Goal: Check status: Check status

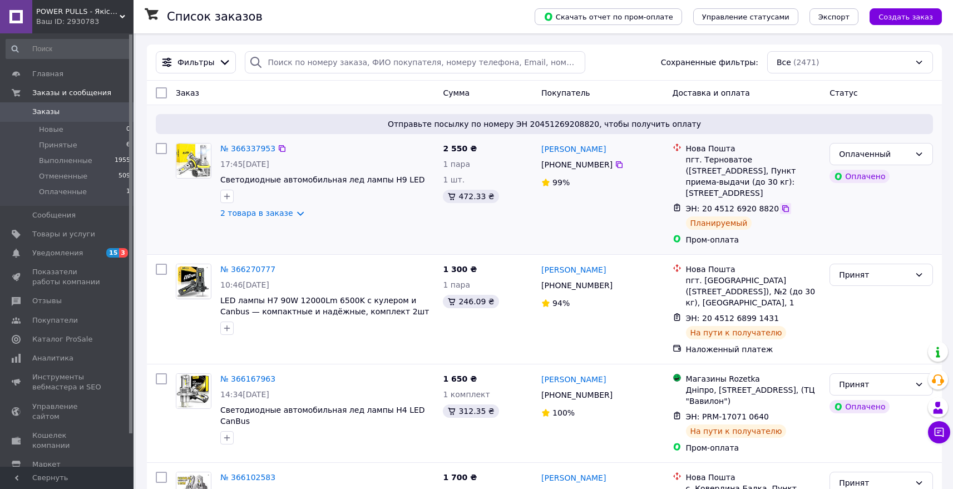
click at [781, 211] on icon at bounding box center [785, 208] width 9 height 9
click at [942, 437] on icon at bounding box center [938, 432] width 11 height 11
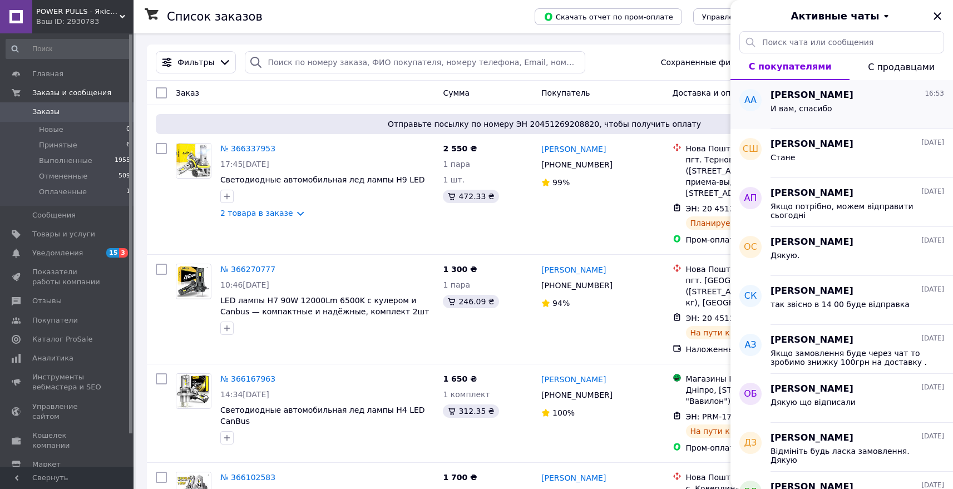
click at [803, 100] on div "[PERSON_NAME] а 16:53" at bounding box center [857, 95] width 174 height 13
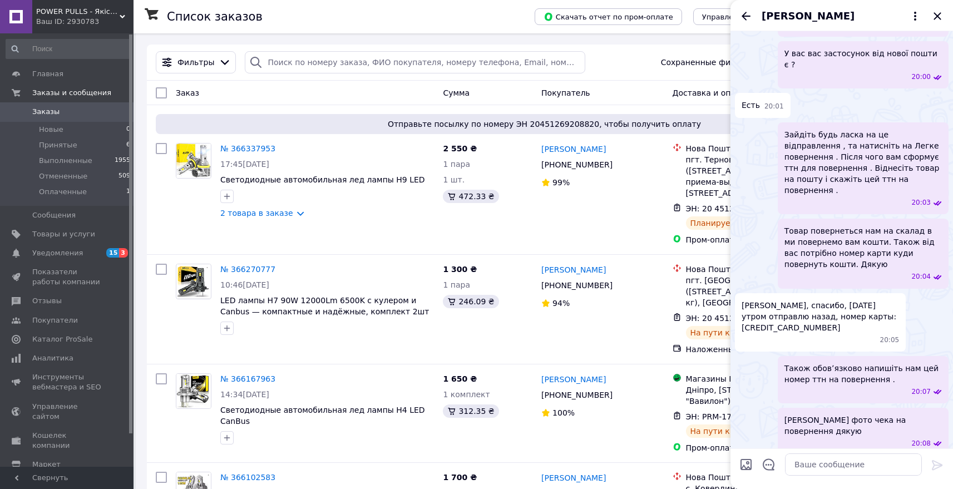
scroll to position [805, 0]
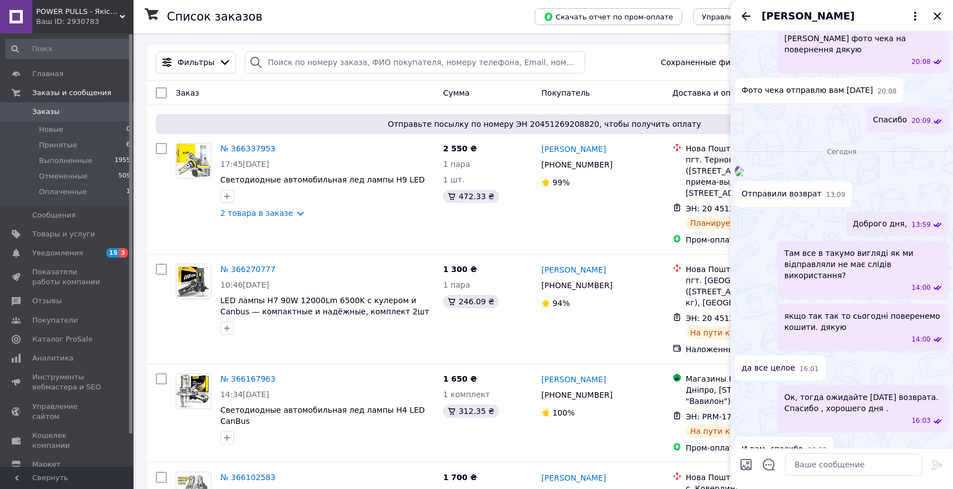
click at [744, 176] on img at bounding box center [739, 171] width 9 height 9
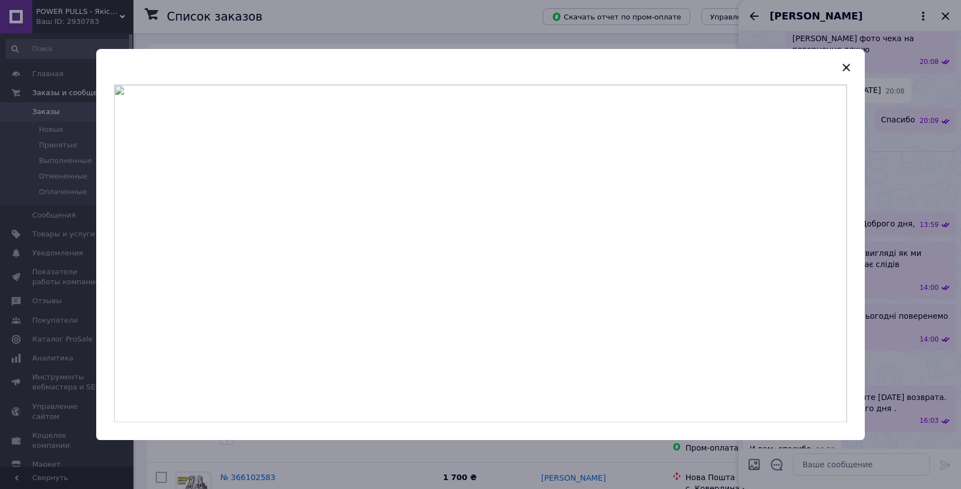
click at [870, 246] on div at bounding box center [480, 244] width 961 height 489
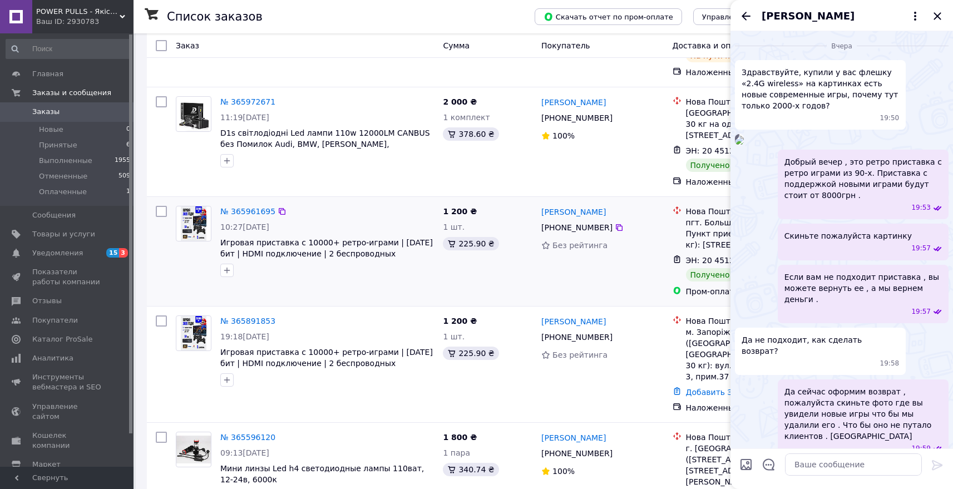
scroll to position [485, 0]
click at [243, 325] on link "№ 365891853" at bounding box center [247, 320] width 55 height 9
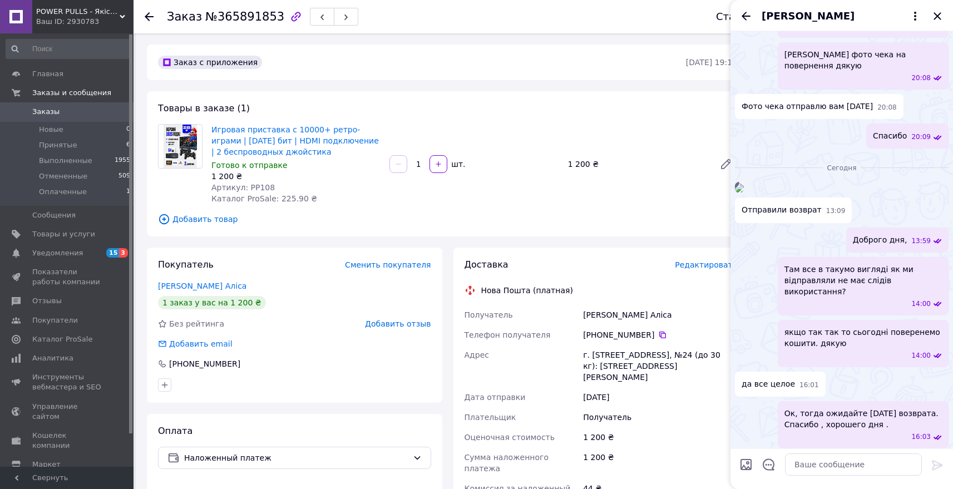
scroll to position [1056, 0]
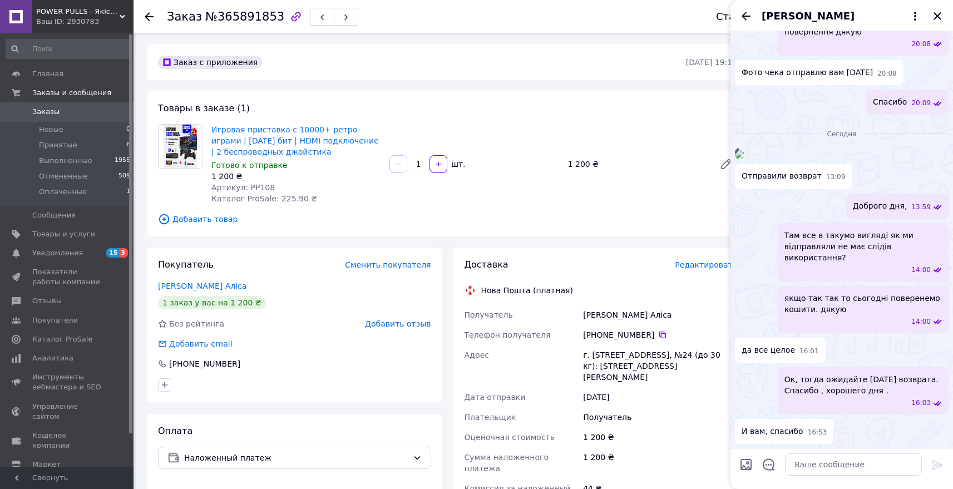
click at [744, 150] on img at bounding box center [739, 154] width 9 height 9
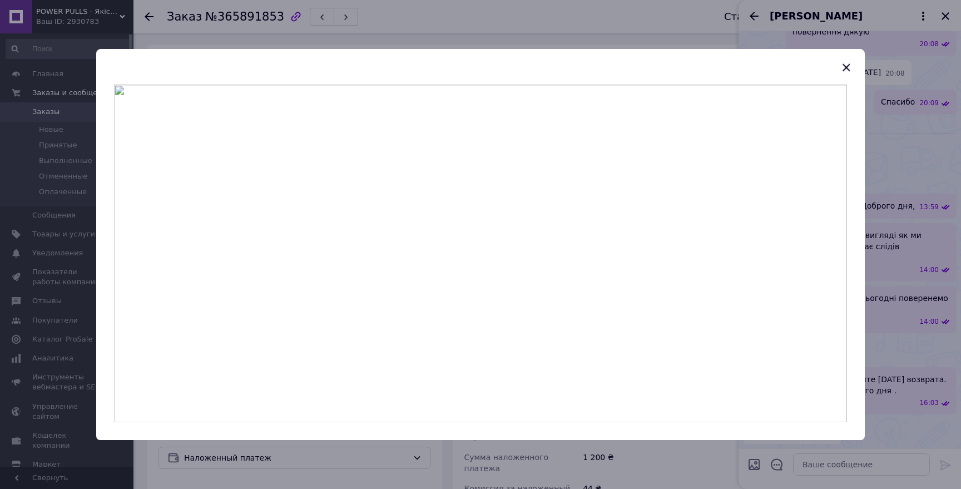
click at [301, 38] on div at bounding box center [480, 244] width 961 height 489
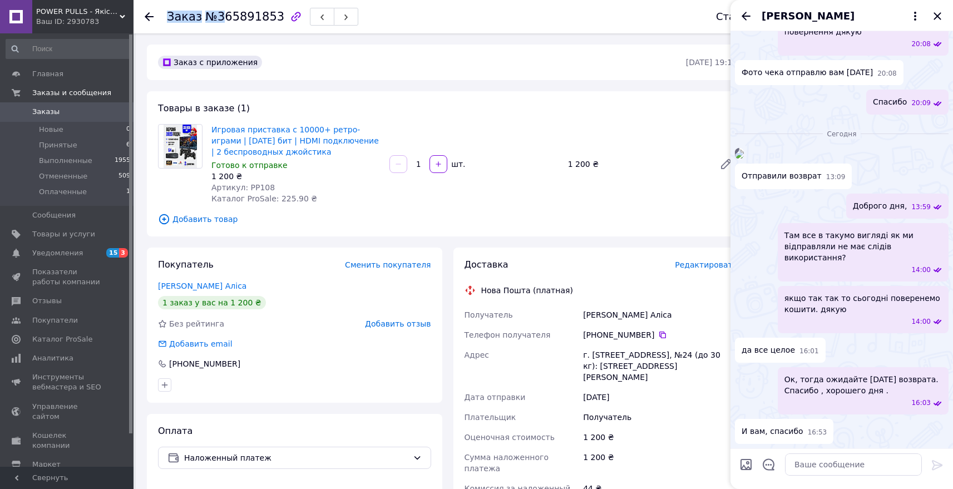
drag, startPoint x: 219, startPoint y: 19, endPoint x: 280, endPoint y: 19, distance: 61.2
click at [280, 19] on div "Заказ №365891853" at bounding box center [262, 16] width 191 height 19
drag, startPoint x: 274, startPoint y: 18, endPoint x: 262, endPoint y: 19, distance: 11.7
click at [265, 19] on div "Заказ №365891853" at bounding box center [262, 16] width 191 height 19
drag, startPoint x: 249, startPoint y: 19, endPoint x: 234, endPoint y: 19, distance: 15.6
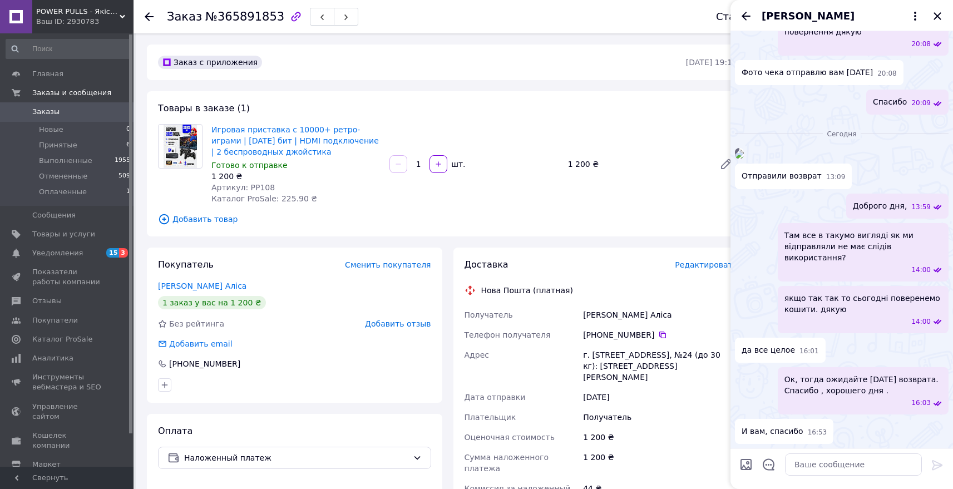
click at [249, 19] on span "№365891853" at bounding box center [244, 16] width 79 height 13
drag, startPoint x: 215, startPoint y: 19, endPoint x: 274, endPoint y: 21, distance: 59.0
click at [274, 21] on span "№365891853" at bounding box center [244, 16] width 79 height 13
copy span "365891853"
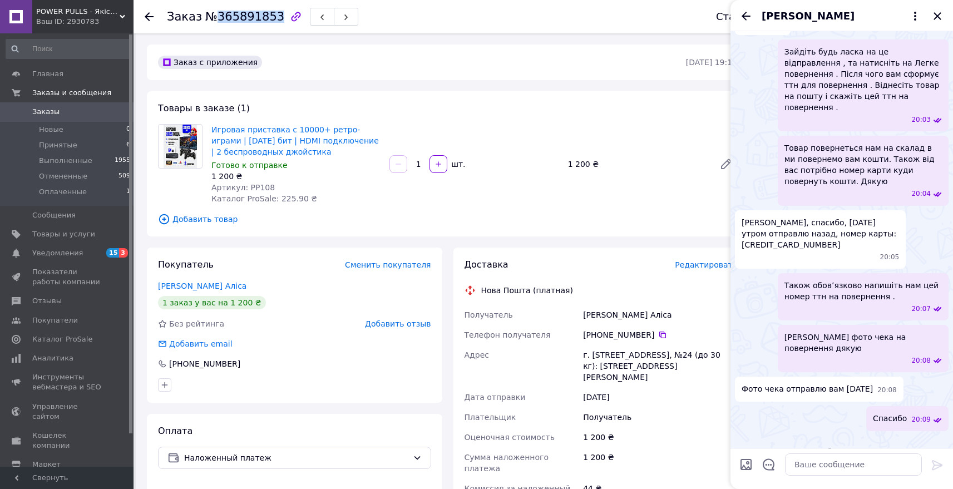
scroll to position [507, 0]
click at [940, 12] on icon "Закрыть" at bounding box center [936, 15] width 13 height 13
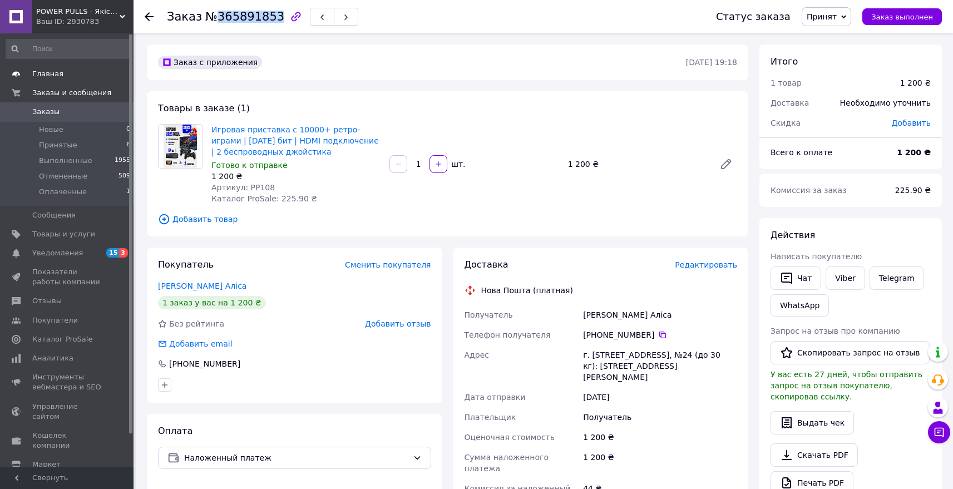
click at [65, 75] on span "Главная" at bounding box center [67, 74] width 71 height 10
